Goal: Information Seeking & Learning: Check status

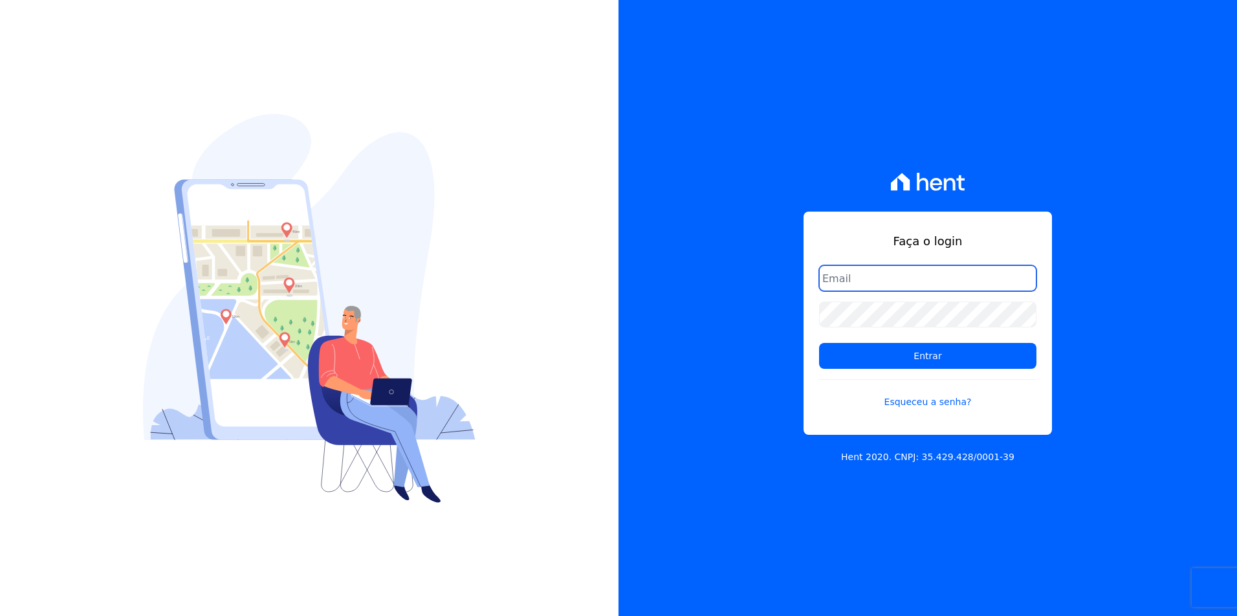
type input "adsongomessoares@gmail.com"
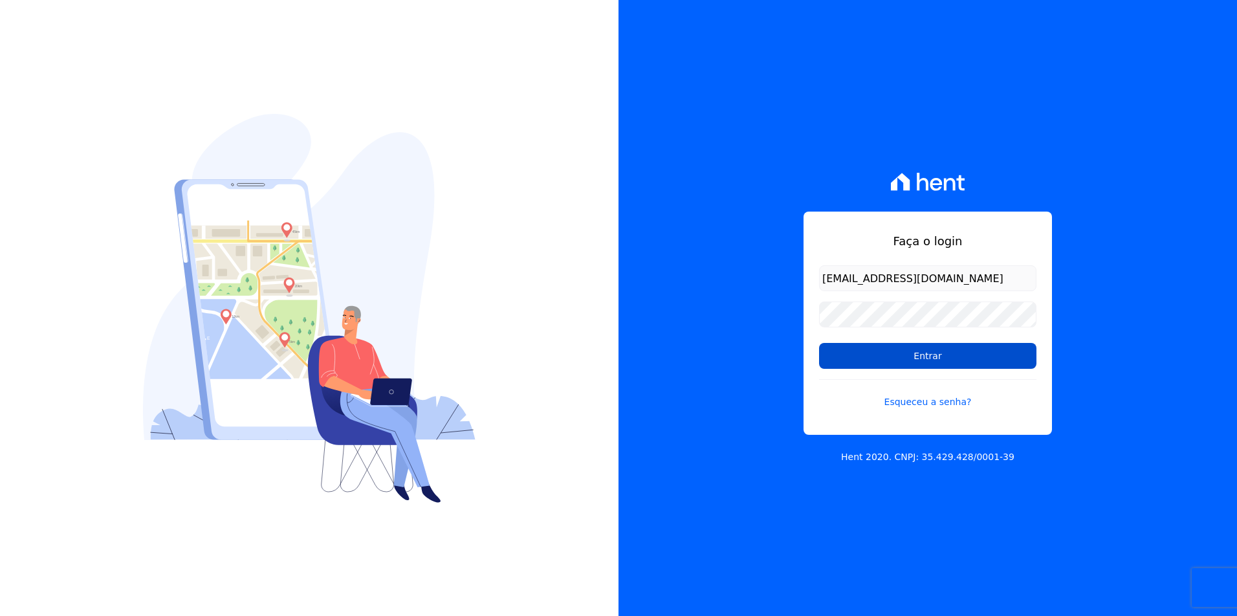
click at [886, 361] on input "Entrar" at bounding box center [927, 356] width 217 height 26
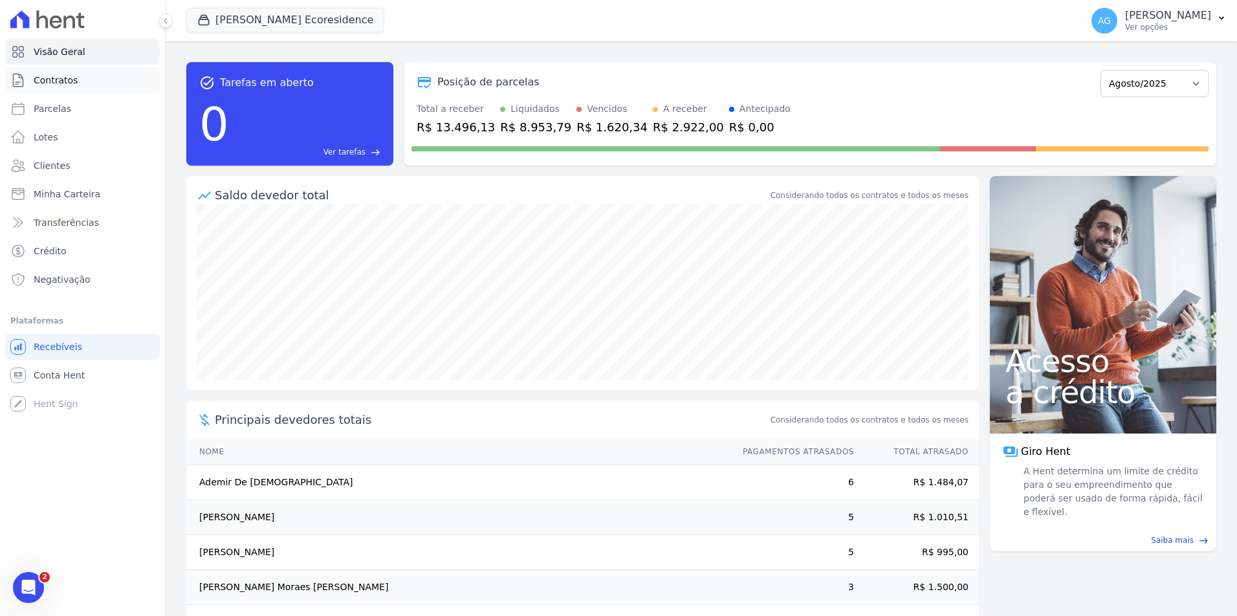
click at [119, 76] on link "Contratos" at bounding box center [82, 80] width 155 height 26
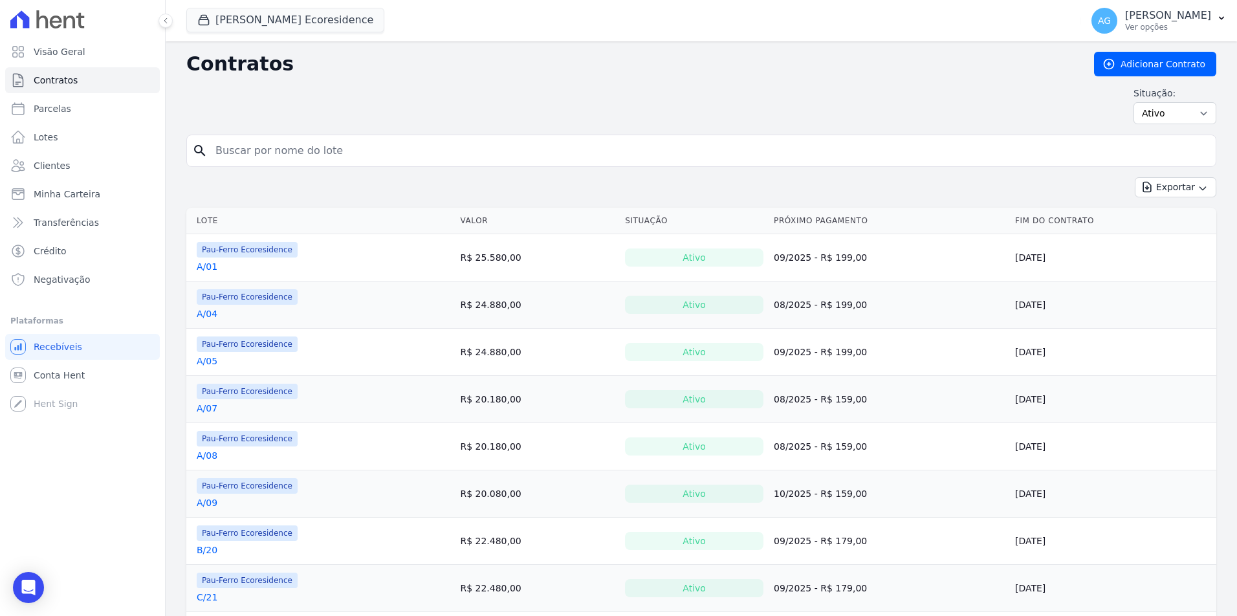
click at [442, 153] on input "search" at bounding box center [709, 151] width 1003 height 26
type input "a/05"
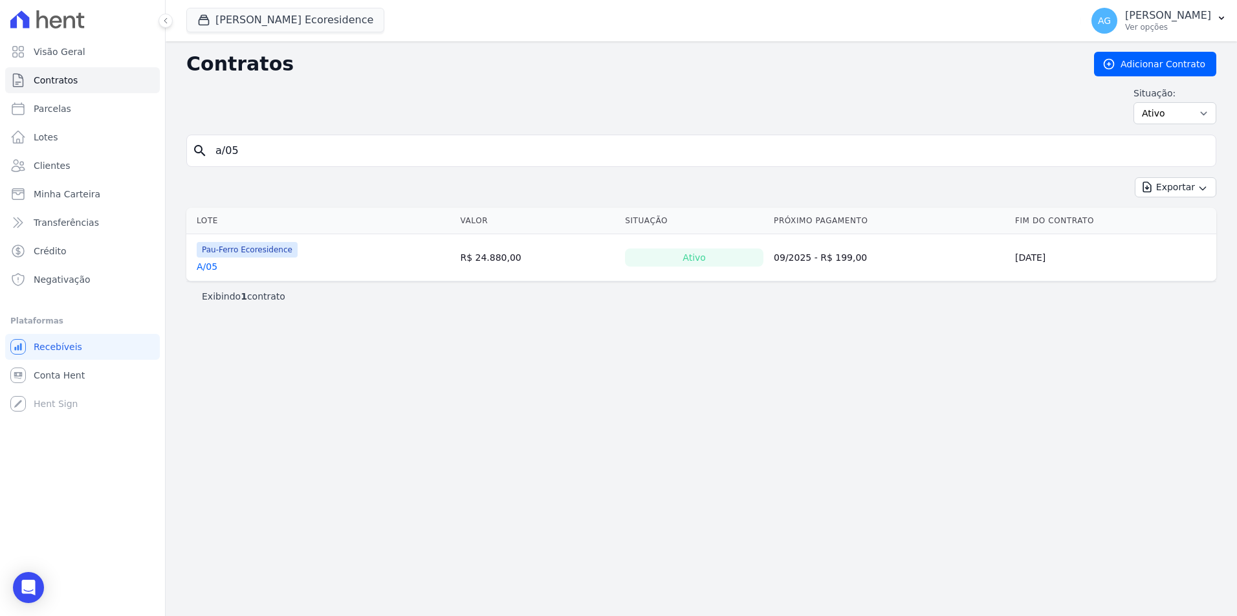
click at [213, 271] on link "A/05" at bounding box center [207, 266] width 21 height 13
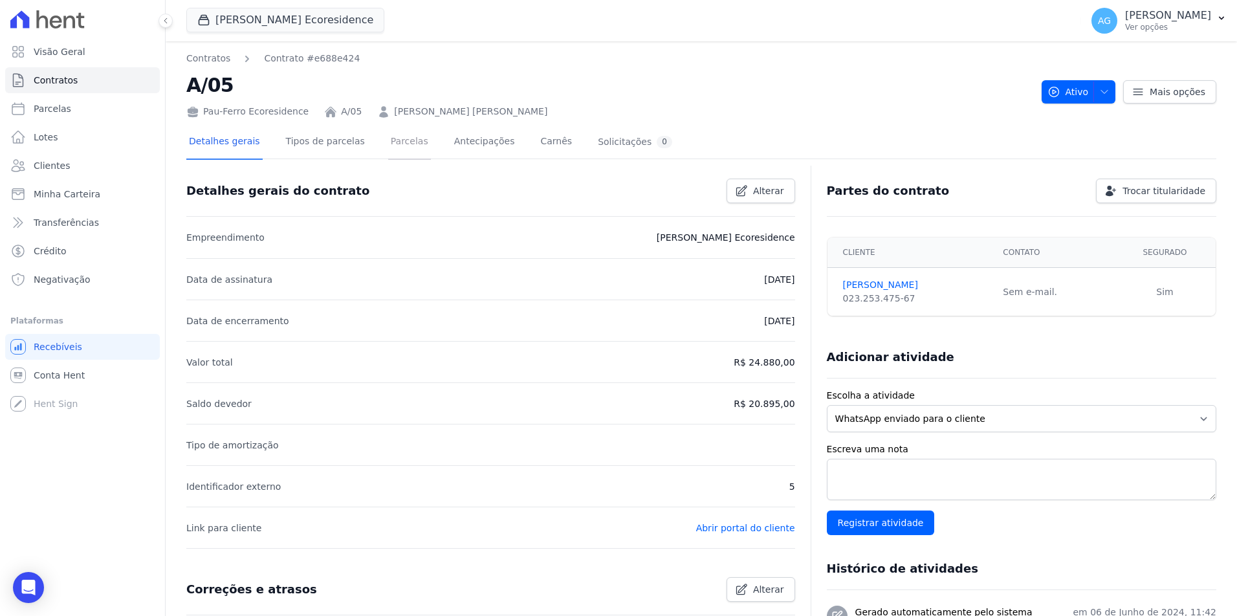
click at [388, 131] on link "Parcelas" at bounding box center [409, 142] width 43 height 34
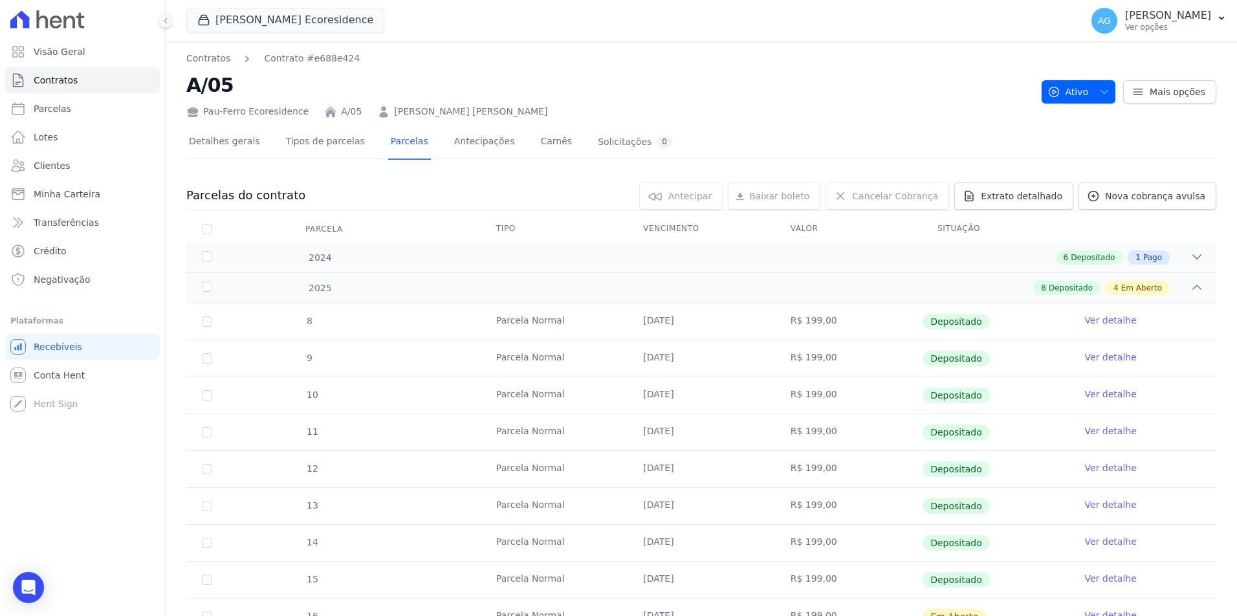
scroll to position [442, 0]
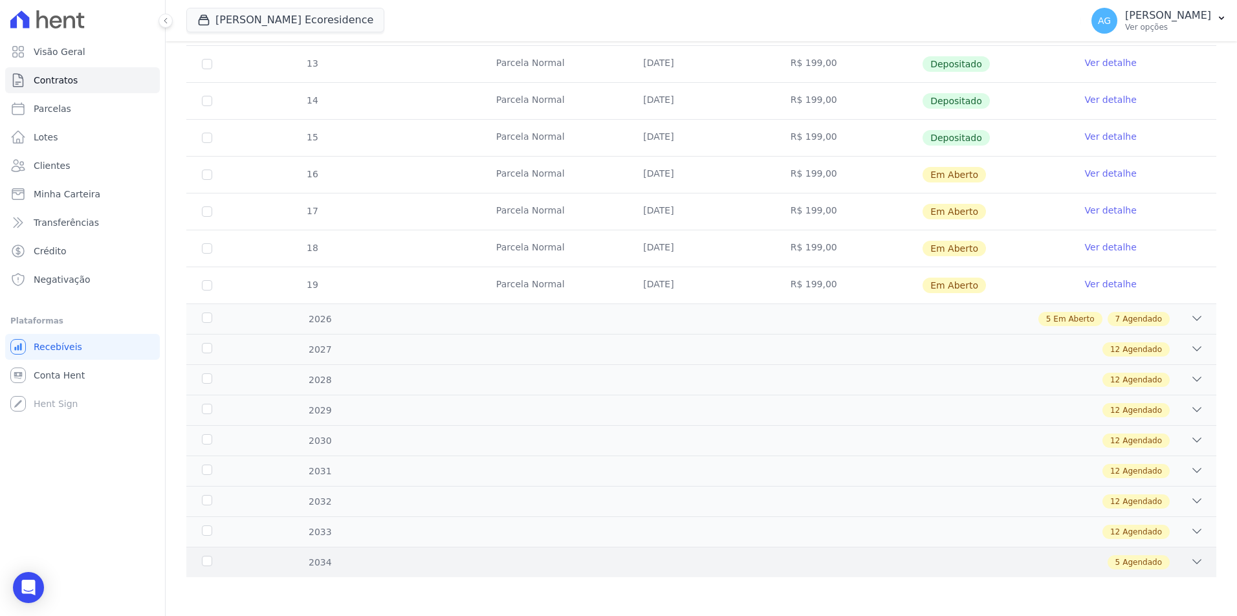
click at [391, 561] on div "5 Agendado" at bounding box center [751, 562] width 903 height 14
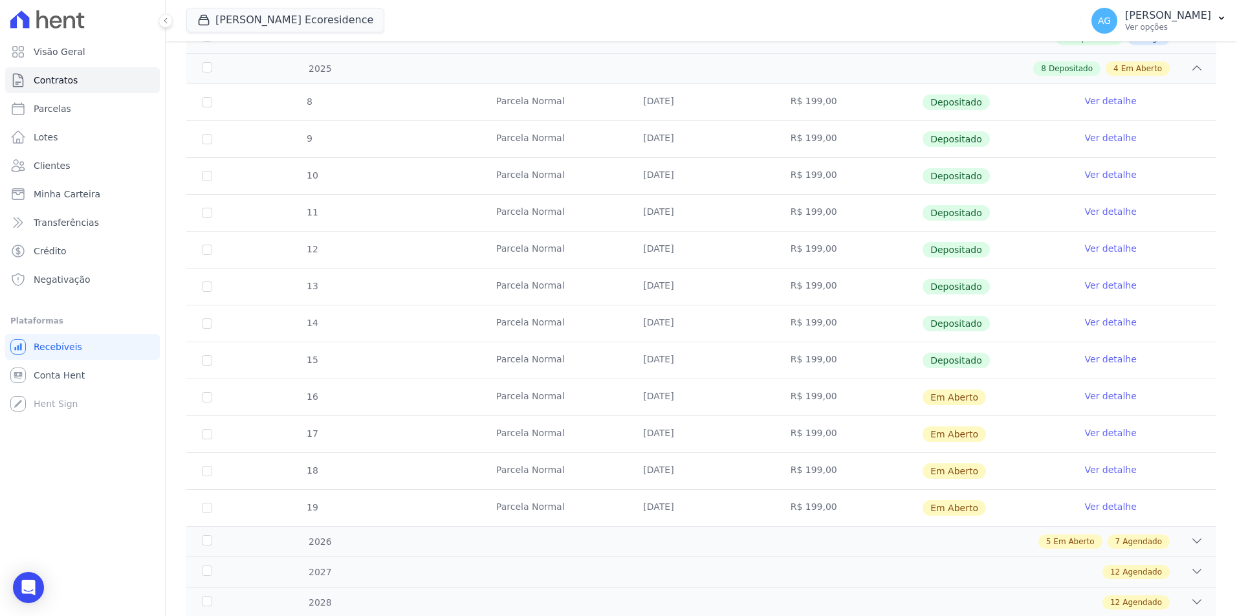
scroll to position [0, 0]
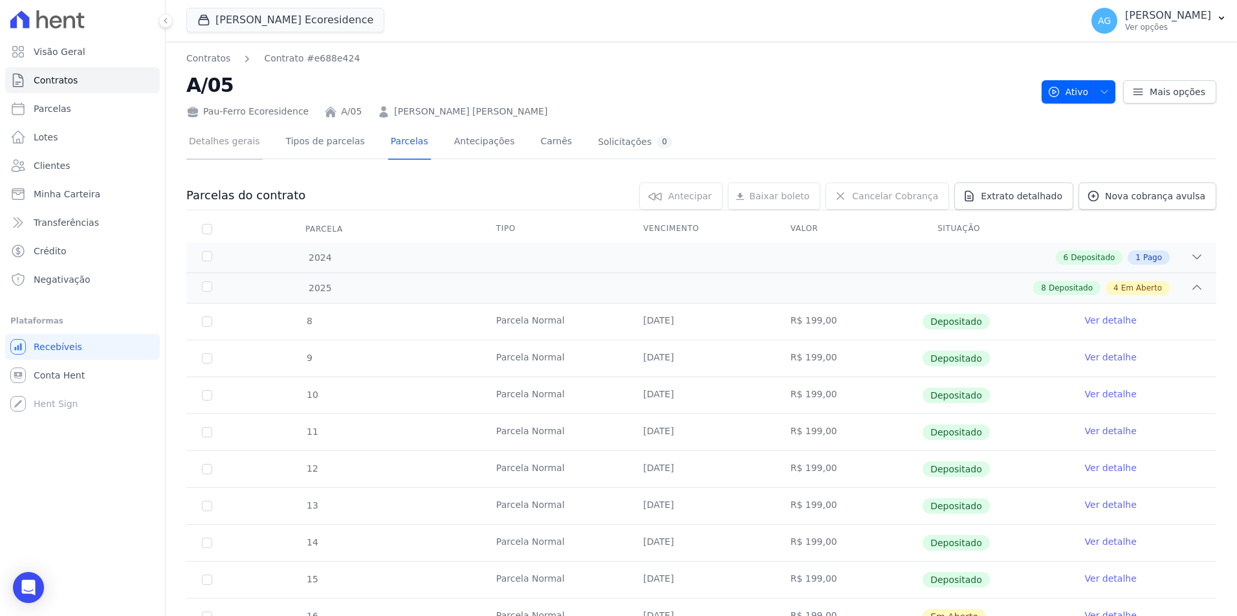
click at [243, 157] on link "Detalhes gerais" at bounding box center [224, 142] width 76 height 34
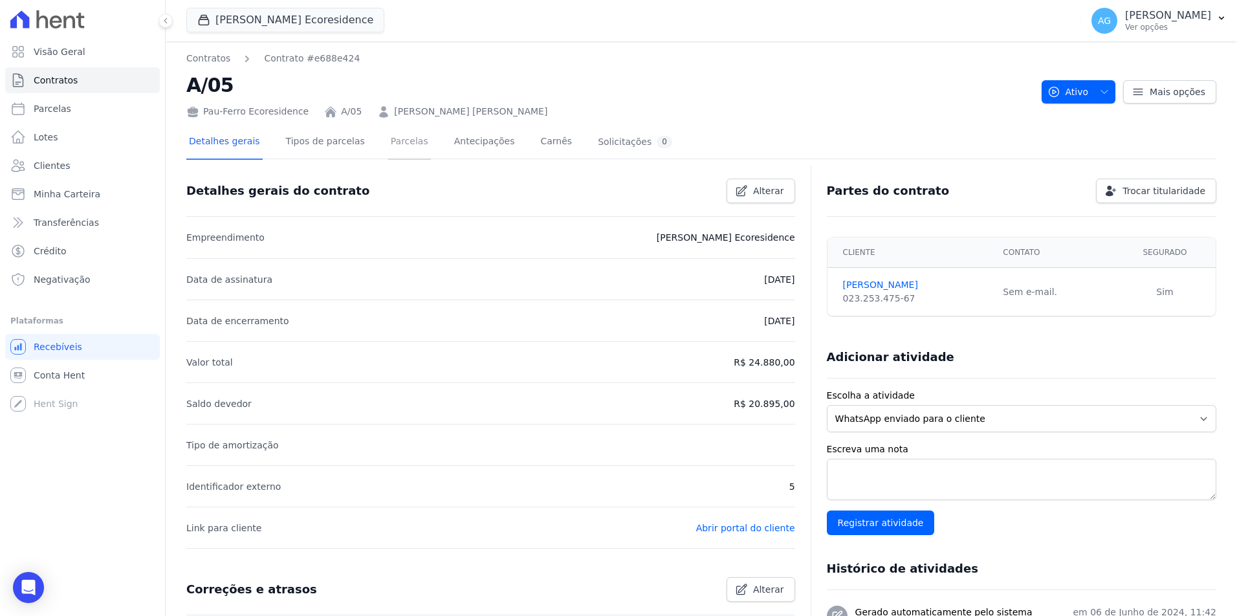
click at [388, 137] on link "Parcelas" at bounding box center [409, 142] width 43 height 34
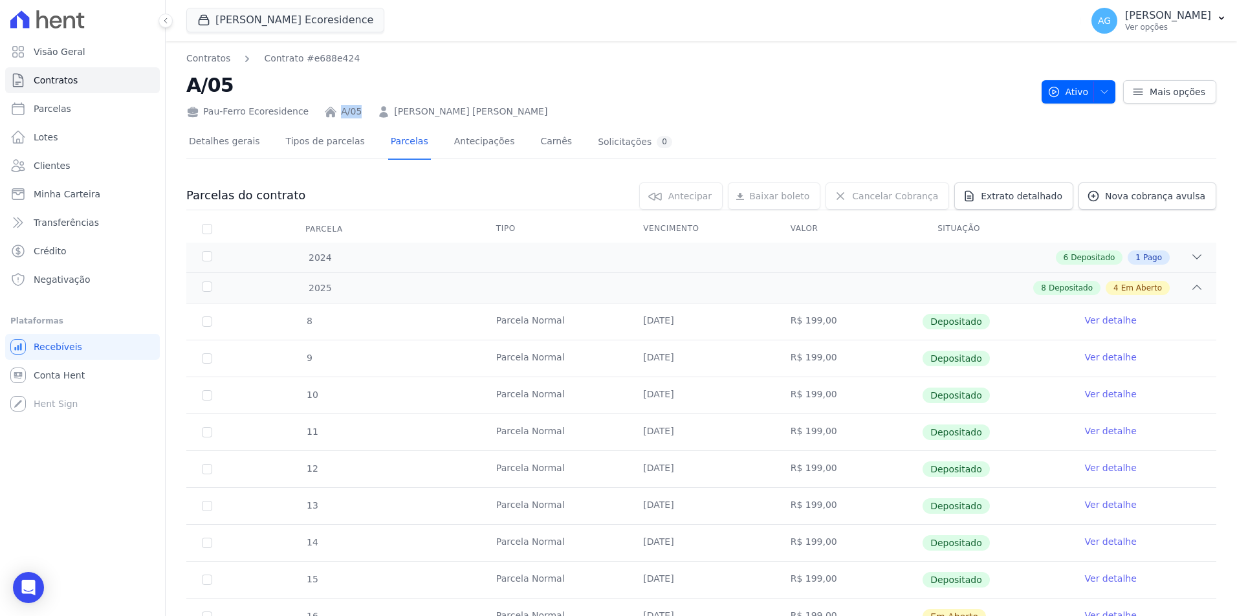
drag, startPoint x: 358, startPoint y: 113, endPoint x: 336, endPoint y: 113, distance: 22.0
click at [336, 113] on div "Pau-Ferro Ecoresidence A/05 [PERSON_NAME] [PERSON_NAME]" at bounding box center [608, 109] width 845 height 19
copy link "A/05"
drag, startPoint x: 303, startPoint y: 112, endPoint x: 192, endPoint y: 112, distance: 111.3
click at [192, 112] on div "Pau-Ferro Ecoresidence" at bounding box center [247, 112] width 122 height 14
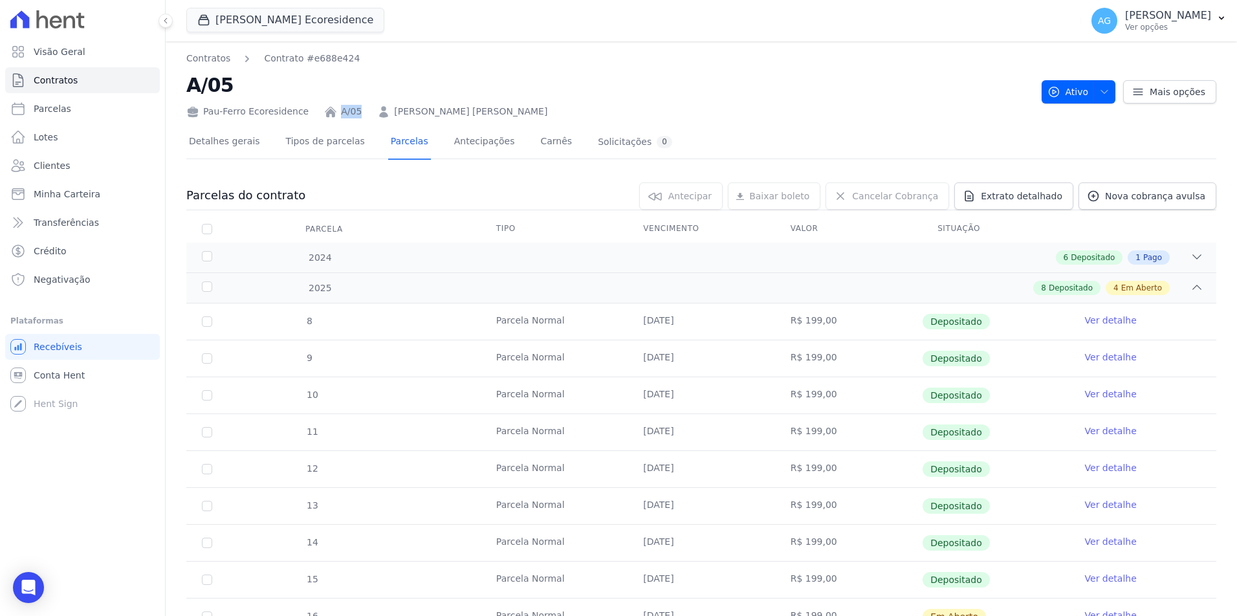
copy div "Pau-Ferro Ecoresidence"
